Goal: Information Seeking & Learning: Learn about a topic

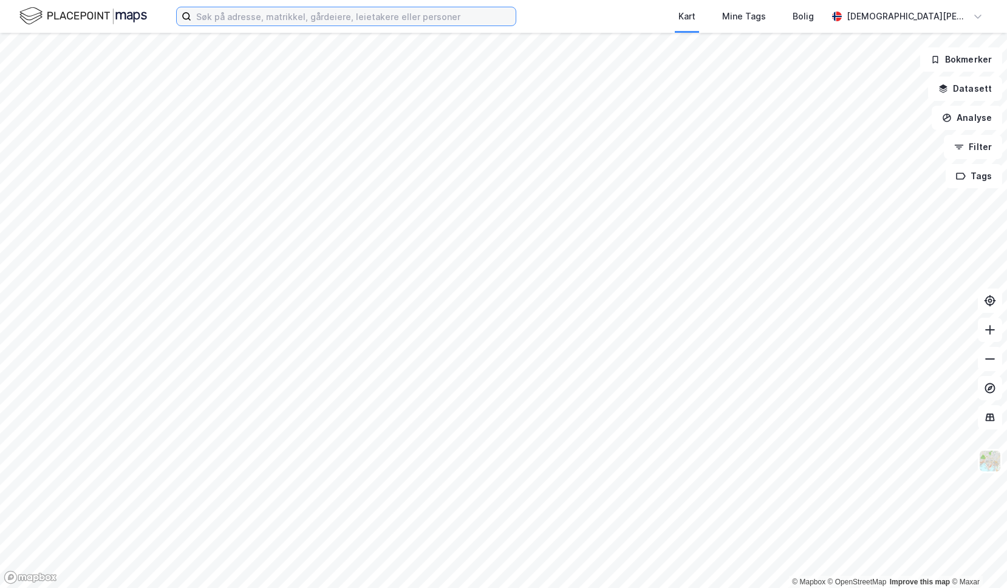
click at [345, 21] on input at bounding box center [353, 16] width 324 height 18
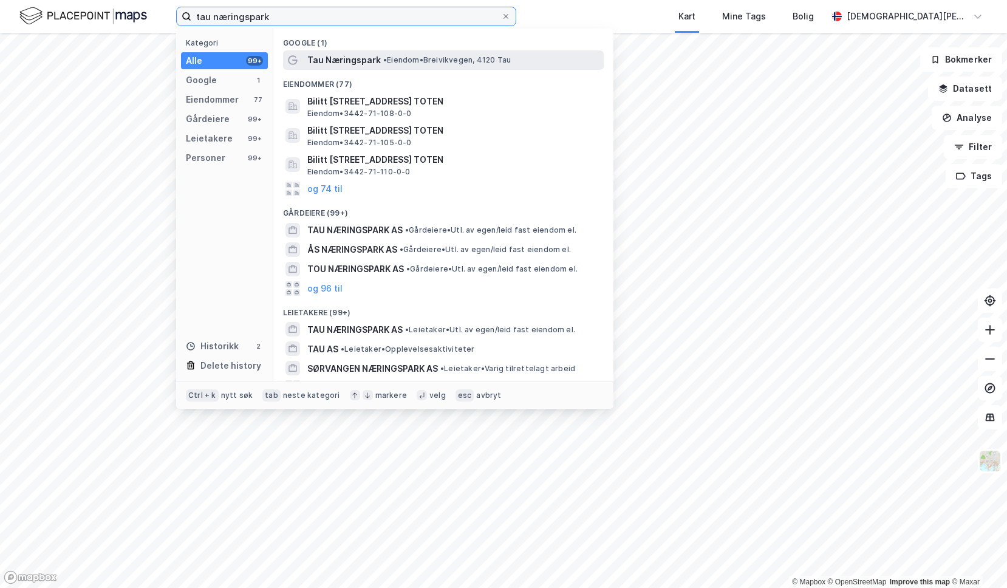
type input "tau næringspark"
click at [353, 59] on span "Tau Næringspark" at bounding box center [343, 60] width 73 height 15
